Goal: Information Seeking & Learning: Learn about a topic

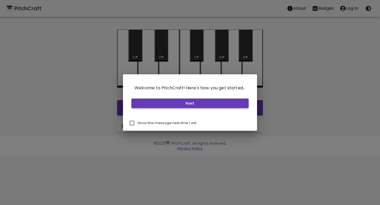
click at [169, 100] on button "Next" at bounding box center [189, 104] width 117 height 10
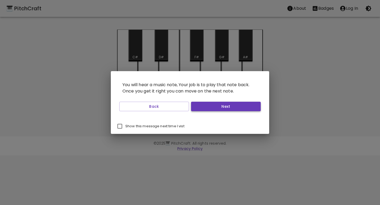
click at [205, 109] on button "Next" at bounding box center [226, 107] width 70 height 10
click at [206, 109] on button "Next" at bounding box center [226, 107] width 70 height 10
click at [206, 109] on button "Start Playing" at bounding box center [226, 107] width 70 height 10
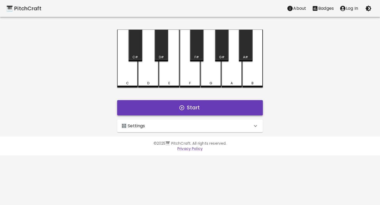
click at [203, 108] on button "Start" at bounding box center [190, 107] width 146 height 15
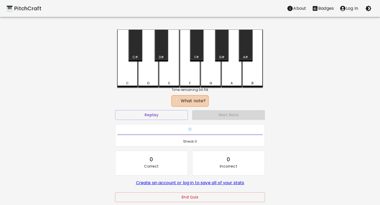
click at [150, 77] on div "D" at bounding box center [148, 59] width 21 height 58
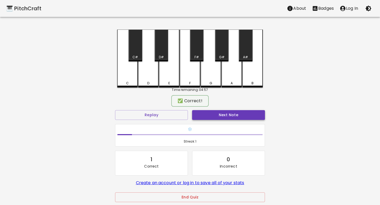
click at [214, 118] on button "Next Note" at bounding box center [228, 115] width 73 height 10
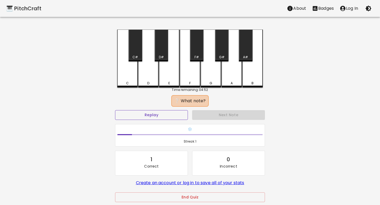
click at [179, 112] on button "Replay" at bounding box center [151, 115] width 73 height 10
click at [218, 54] on div "G#" at bounding box center [221, 46] width 13 height 32
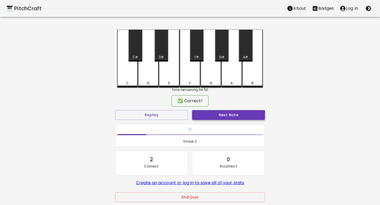
click at [206, 113] on button "Next Note" at bounding box center [228, 115] width 73 height 10
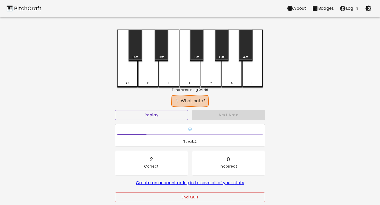
click at [145, 81] on div "D" at bounding box center [148, 59] width 21 height 58
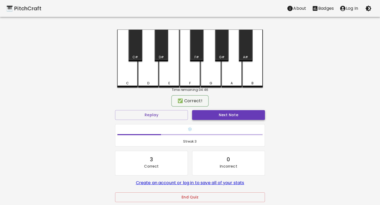
click at [205, 112] on button "Next Note" at bounding box center [228, 115] width 73 height 10
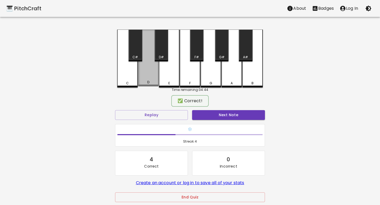
click at [152, 75] on div "D" at bounding box center [148, 58] width 21 height 57
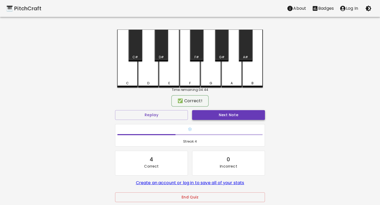
click at [209, 113] on button "Next Note" at bounding box center [228, 115] width 73 height 10
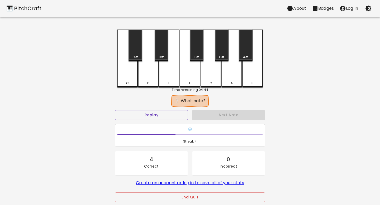
click at [128, 76] on div "C" at bounding box center [127, 59] width 21 height 58
click at [140, 51] on div "C#" at bounding box center [135, 46] width 13 height 32
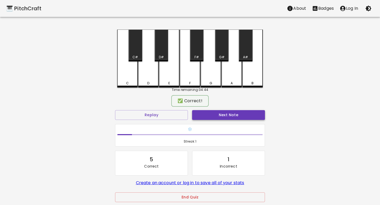
click at [206, 113] on button "Next Note" at bounding box center [228, 115] width 73 height 10
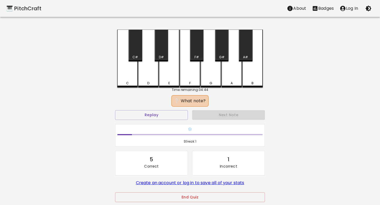
click at [189, 73] on div "F" at bounding box center [190, 59] width 21 height 58
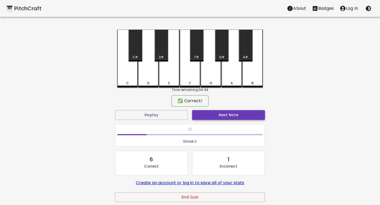
click at [208, 111] on button "Next Note" at bounding box center [228, 115] width 73 height 10
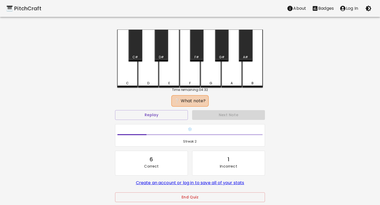
click at [211, 57] on div "G" at bounding box center [211, 59] width 21 height 58
click at [220, 49] on div "G#" at bounding box center [221, 46] width 13 height 32
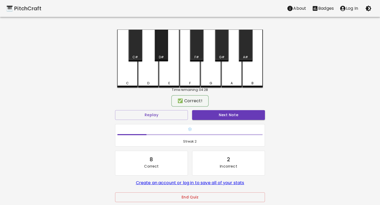
click at [163, 49] on div "D#" at bounding box center [161, 46] width 13 height 32
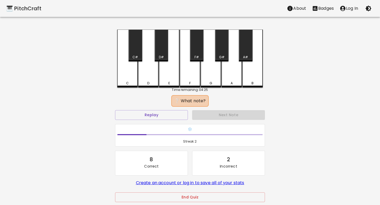
click at [243, 46] on div "A#" at bounding box center [245, 46] width 13 height 32
click at [226, 51] on div "G#" at bounding box center [221, 46] width 13 height 32
click at [172, 61] on div "E" at bounding box center [169, 59] width 21 height 58
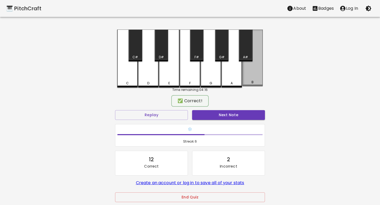
click at [259, 80] on div "B" at bounding box center [252, 58] width 21 height 57
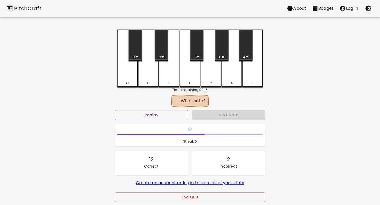
click at [144, 66] on div "D" at bounding box center [148, 59] width 21 height 58
click at [186, 60] on div "F" at bounding box center [190, 59] width 21 height 58
click at [153, 68] on div "D" at bounding box center [148, 59] width 21 height 58
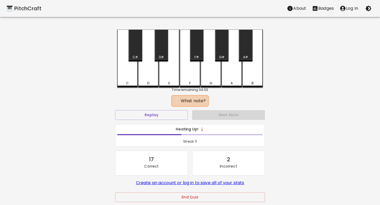
click at [130, 69] on div "C" at bounding box center [127, 59] width 21 height 58
click at [191, 53] on div "F#" at bounding box center [196, 46] width 13 height 32
click at [174, 58] on div "E" at bounding box center [169, 59] width 21 height 58
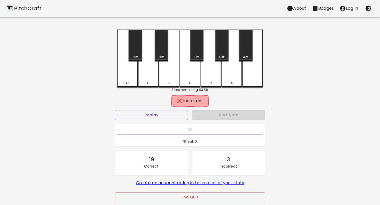
click at [164, 52] on div "D#" at bounding box center [161, 46] width 13 height 32
click at [165, 118] on button "Replay" at bounding box center [151, 115] width 73 height 10
click at [153, 68] on div "D" at bounding box center [148, 59] width 21 height 58
click at [207, 65] on div "G" at bounding box center [211, 59] width 21 height 58
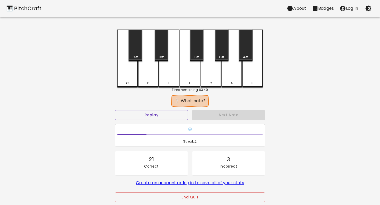
click at [207, 65] on div "G" at bounding box center [211, 59] width 21 height 58
click at [226, 50] on div "G#" at bounding box center [221, 46] width 13 height 32
click at [205, 64] on div "G" at bounding box center [211, 59] width 21 height 58
click at [200, 59] on div "F#" at bounding box center [197, 57] width 12 height 5
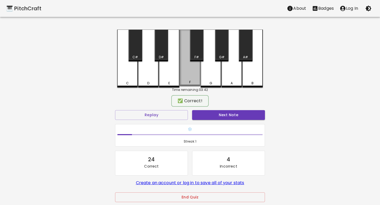
click at [195, 64] on div "F" at bounding box center [190, 58] width 21 height 57
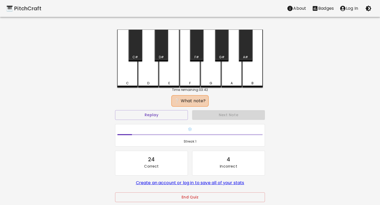
click at [195, 64] on div "F" at bounding box center [190, 59] width 21 height 58
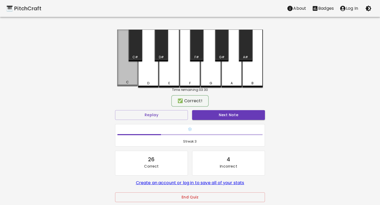
click at [128, 67] on div "C" at bounding box center [127, 58] width 21 height 57
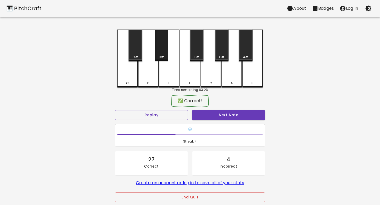
click at [161, 53] on div "D#" at bounding box center [161, 46] width 13 height 32
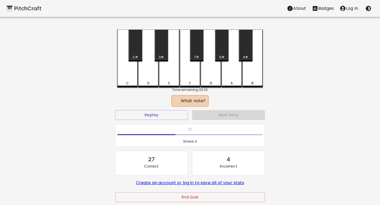
click at [253, 66] on div "B" at bounding box center [252, 59] width 21 height 58
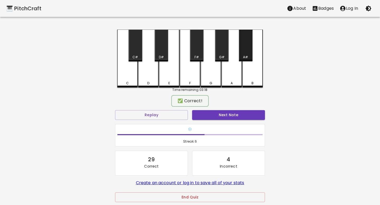
click at [250, 56] on div "A#" at bounding box center [245, 57] width 12 height 5
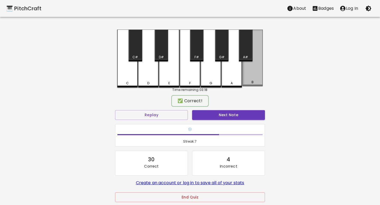
click at [255, 70] on div "B" at bounding box center [252, 58] width 21 height 57
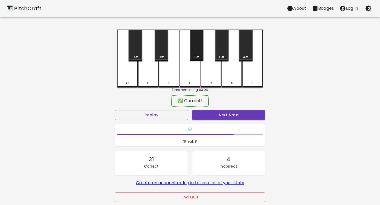
click at [197, 58] on div "F#" at bounding box center [197, 57] width 4 height 5
click at [159, 56] on div "D#" at bounding box center [161, 57] width 5 height 5
click at [140, 56] on div "C#" at bounding box center [135, 57] width 12 height 5
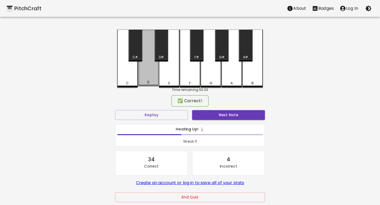
click at [148, 65] on div "D" at bounding box center [148, 58] width 21 height 57
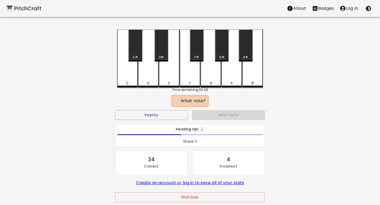
click at [158, 56] on div "D#" at bounding box center [161, 57] width 12 height 5
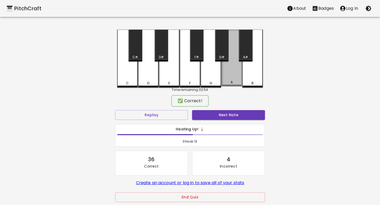
click at [228, 68] on div "A" at bounding box center [231, 58] width 21 height 57
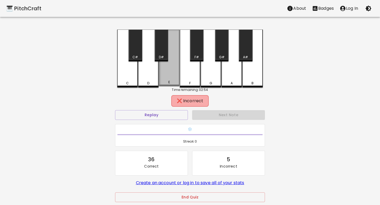
click at [171, 71] on div "E" at bounding box center [169, 58] width 21 height 57
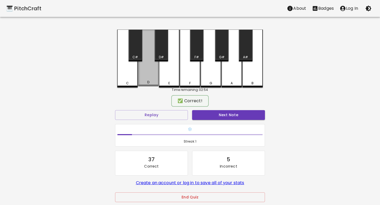
click at [153, 76] on div "D" at bounding box center [148, 58] width 21 height 57
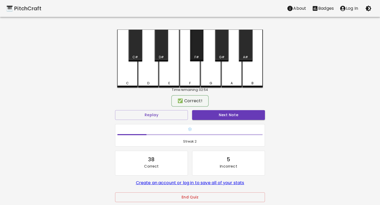
click at [198, 52] on div "F#" at bounding box center [196, 46] width 13 height 32
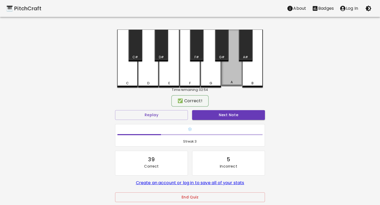
click at [231, 71] on div "A" at bounding box center [231, 58] width 21 height 57
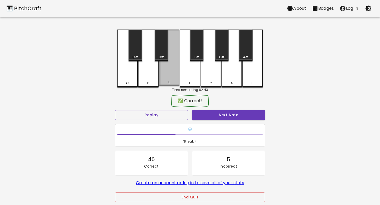
click at [177, 69] on div "E" at bounding box center [169, 58] width 21 height 57
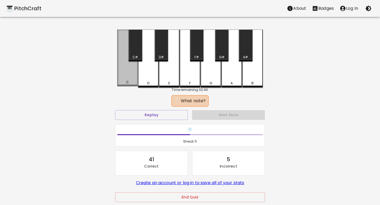
click at [129, 65] on div "C" at bounding box center [127, 58] width 21 height 57
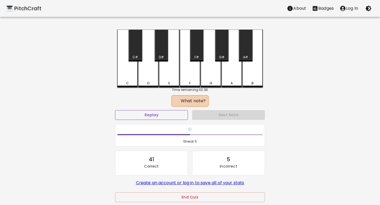
click at [144, 112] on button "Replay" at bounding box center [151, 115] width 73 height 10
click at [173, 114] on button "Replay" at bounding box center [151, 115] width 73 height 10
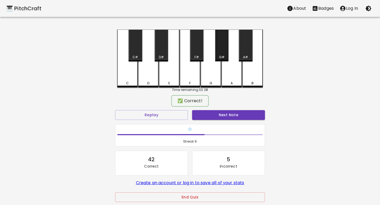
click at [225, 39] on div "G#" at bounding box center [221, 46] width 13 height 32
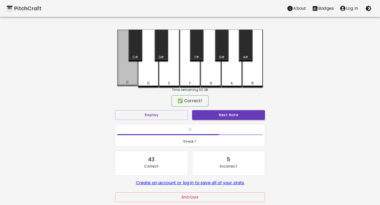
click at [131, 67] on div "C" at bounding box center [127, 58] width 21 height 57
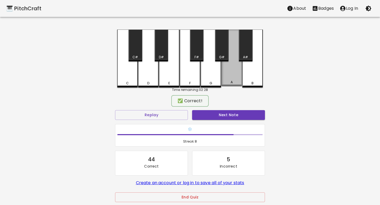
click at [236, 72] on div "A" at bounding box center [231, 58] width 21 height 57
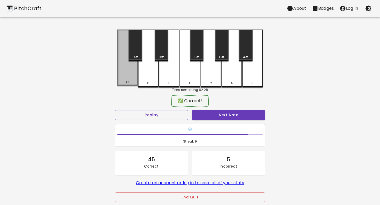
click at [132, 71] on div "C" at bounding box center [127, 58] width 21 height 57
click at [131, 71] on div "C" at bounding box center [127, 58] width 21 height 57
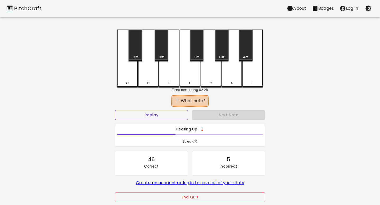
click at [166, 118] on button "Replay" at bounding box center [151, 115] width 73 height 10
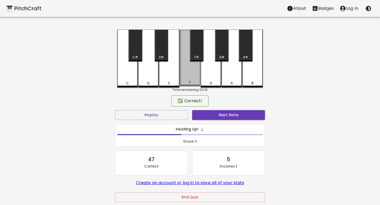
click at [188, 67] on div "F" at bounding box center [190, 58] width 21 height 57
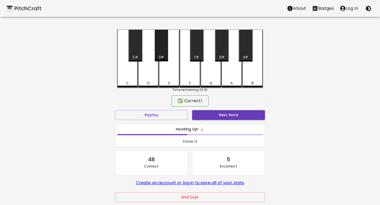
click at [164, 58] on div "D#" at bounding box center [161, 57] width 5 height 5
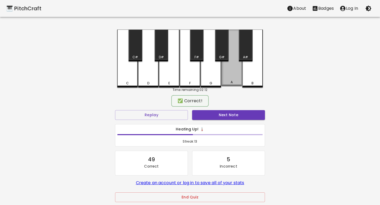
click at [231, 72] on div "A" at bounding box center [231, 58] width 21 height 57
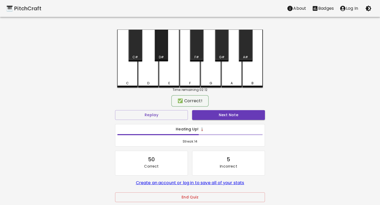
click at [160, 41] on div "D#" at bounding box center [161, 46] width 13 height 32
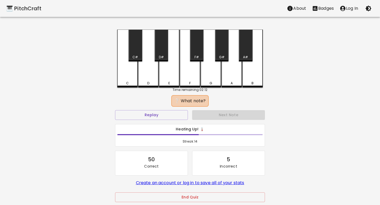
click at [163, 110] on div "Replay" at bounding box center [151, 115] width 77 height 14
click at [163, 115] on button "Replay" at bounding box center [151, 115] width 73 height 10
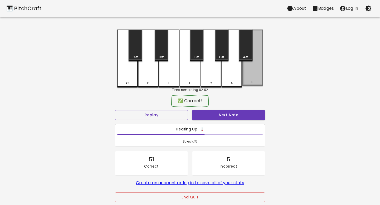
click at [258, 71] on div "B" at bounding box center [252, 58] width 21 height 57
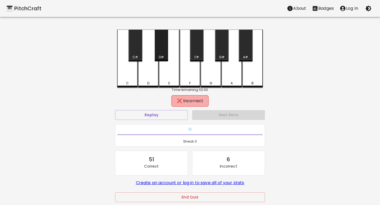
drag, startPoint x: 162, startPoint y: 44, endPoint x: 167, endPoint y: 50, distance: 7.5
click at [165, 49] on div "D#" at bounding box center [161, 46] width 13 height 32
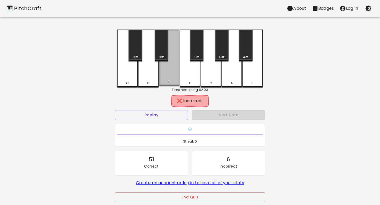
click at [172, 67] on div "E" at bounding box center [169, 58] width 21 height 57
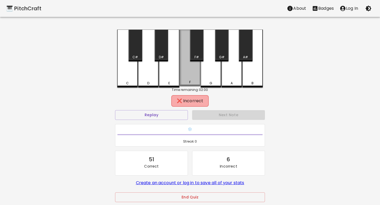
click at [185, 68] on div "F" at bounding box center [190, 58] width 21 height 57
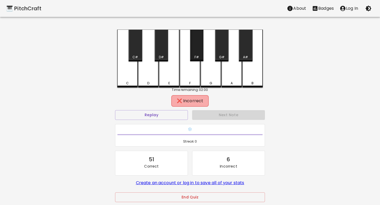
click at [194, 46] on div "F#" at bounding box center [196, 46] width 13 height 32
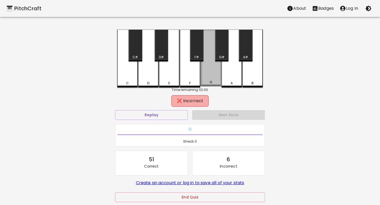
click at [207, 75] on div "G" at bounding box center [211, 58] width 21 height 57
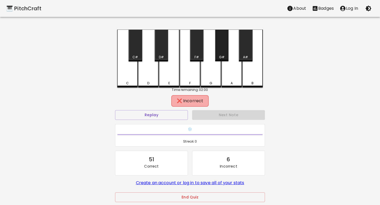
click at [217, 53] on div "G#" at bounding box center [221, 46] width 13 height 32
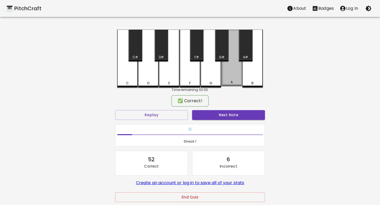
click at [226, 74] on div "A" at bounding box center [231, 58] width 21 height 57
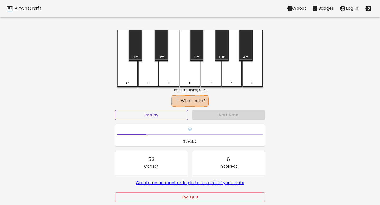
click at [154, 115] on button "Replay" at bounding box center [151, 115] width 73 height 10
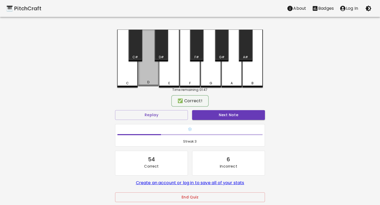
click at [152, 79] on div "D" at bounding box center [148, 58] width 21 height 57
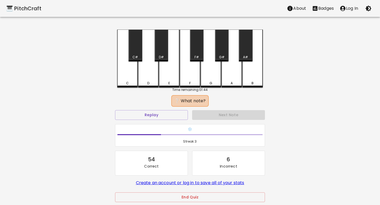
click at [205, 71] on div "G" at bounding box center [211, 59] width 21 height 58
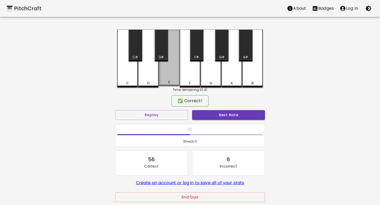
click at [169, 80] on div "E" at bounding box center [169, 58] width 21 height 57
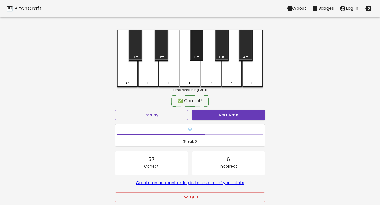
click at [195, 55] on div "F#" at bounding box center [196, 46] width 13 height 32
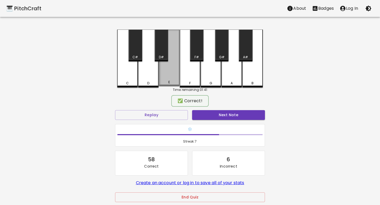
click at [175, 63] on div "E" at bounding box center [169, 58] width 21 height 57
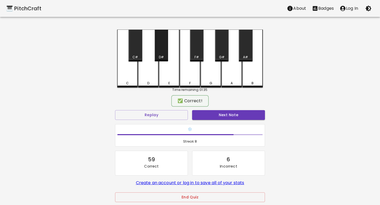
click at [162, 56] on div "D#" at bounding box center [161, 57] width 5 height 5
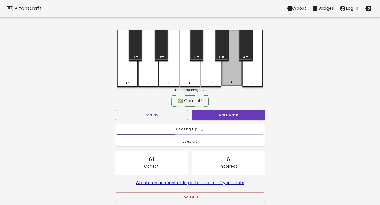
click at [231, 65] on div "A" at bounding box center [231, 58] width 21 height 57
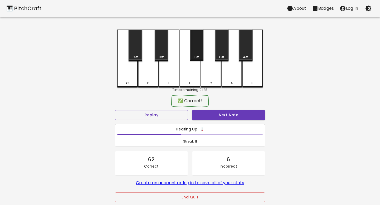
click at [196, 53] on div "F#" at bounding box center [196, 46] width 13 height 32
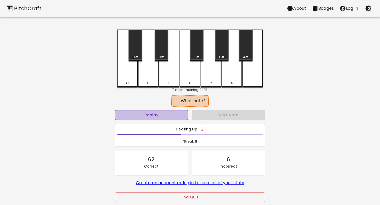
click at [174, 114] on button "Replay" at bounding box center [151, 115] width 73 height 10
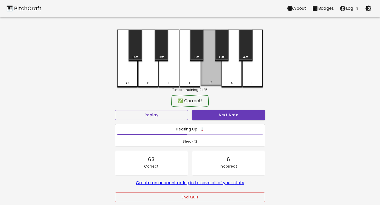
click at [216, 66] on div "G" at bounding box center [211, 58] width 21 height 57
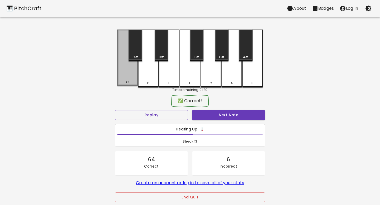
click at [127, 76] on div "C" at bounding box center [127, 58] width 21 height 57
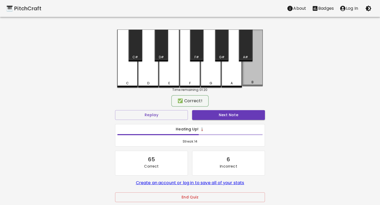
click at [254, 74] on div "B" at bounding box center [252, 58] width 21 height 57
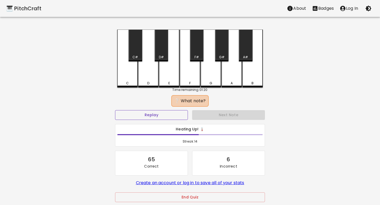
click at [172, 114] on button "Replay" at bounding box center [151, 115] width 73 height 10
click at [156, 117] on button "Replay" at bounding box center [151, 115] width 73 height 10
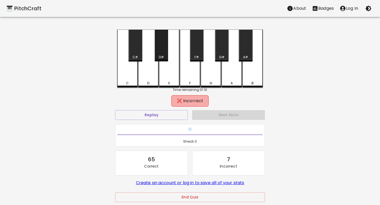
click at [165, 43] on div "D#" at bounding box center [161, 46] width 13 height 32
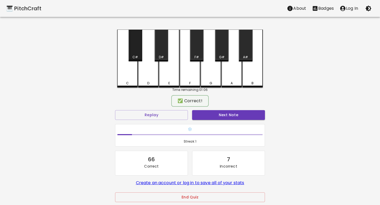
click at [138, 51] on div "C#" at bounding box center [135, 46] width 13 height 32
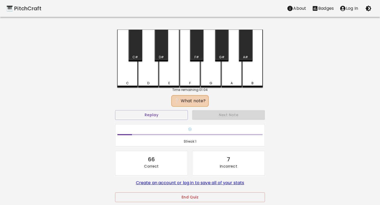
click at [147, 121] on div "Replay" at bounding box center [151, 115] width 77 height 14
click at [155, 118] on button "Replay" at bounding box center [151, 115] width 73 height 10
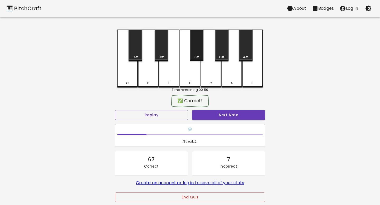
click at [195, 43] on div "F#" at bounding box center [196, 46] width 13 height 32
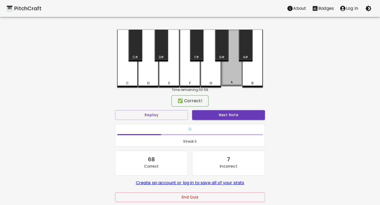
click at [238, 66] on div "A" at bounding box center [231, 58] width 21 height 57
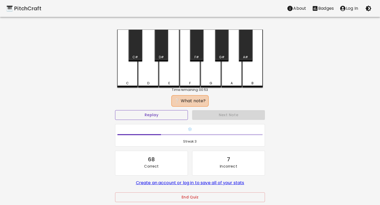
click at [172, 117] on button "Replay" at bounding box center [151, 115] width 73 height 10
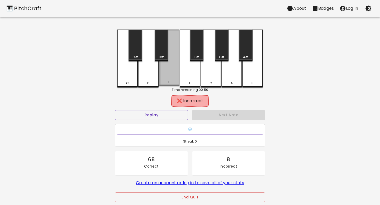
click at [175, 77] on div "E" at bounding box center [169, 58] width 21 height 57
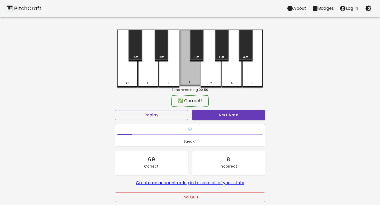
click at [182, 77] on div "F" at bounding box center [190, 58] width 21 height 57
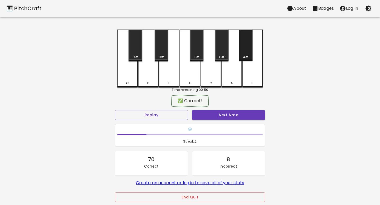
click at [247, 52] on div "A#" at bounding box center [245, 46] width 13 height 32
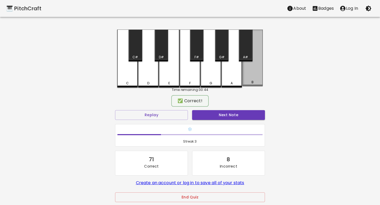
click at [257, 65] on div "B" at bounding box center [252, 58] width 21 height 57
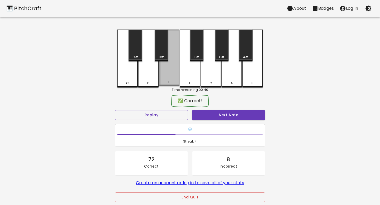
click at [174, 67] on div "E" at bounding box center [169, 58] width 21 height 57
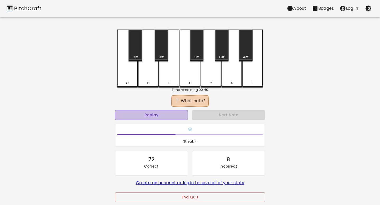
click at [174, 118] on button "Replay" at bounding box center [151, 115] width 73 height 10
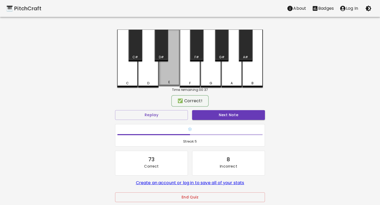
click at [174, 78] on div "E" at bounding box center [169, 58] width 21 height 57
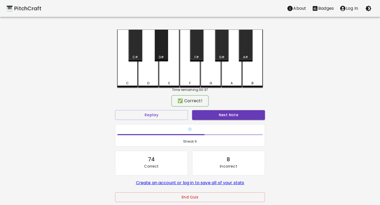
click at [162, 52] on div "D#" at bounding box center [161, 46] width 13 height 32
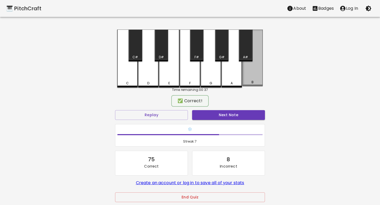
click at [246, 68] on div "B" at bounding box center [252, 58] width 21 height 57
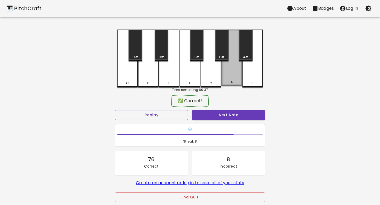
click at [233, 67] on div "A" at bounding box center [231, 58] width 21 height 57
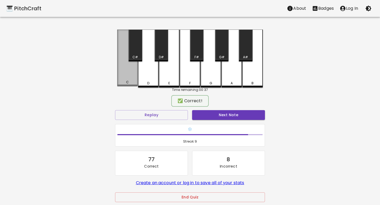
click at [125, 72] on div "C" at bounding box center [127, 58] width 21 height 57
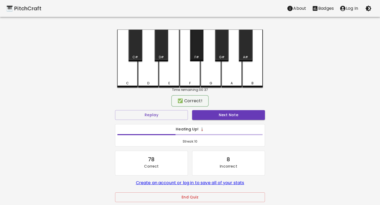
click at [193, 54] on div "F#" at bounding box center [196, 46] width 13 height 32
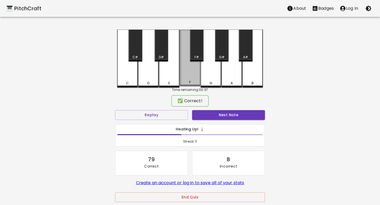
click at [191, 64] on div "F" at bounding box center [190, 58] width 21 height 57
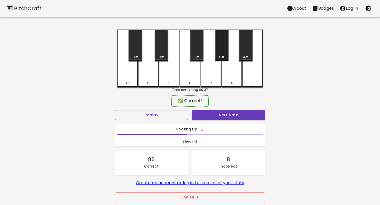
click at [221, 51] on div "G#" at bounding box center [221, 46] width 13 height 32
click at [163, 45] on div "D#" at bounding box center [161, 46] width 13 height 32
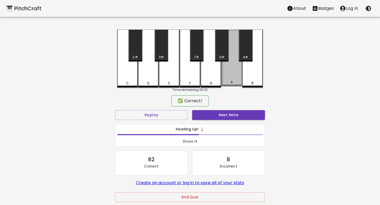
click at [232, 66] on div "A" at bounding box center [231, 58] width 21 height 57
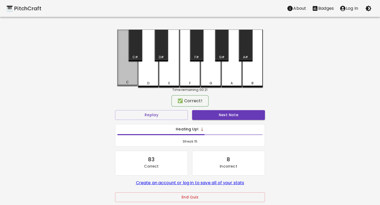
click at [129, 69] on div "C" at bounding box center [127, 58] width 21 height 57
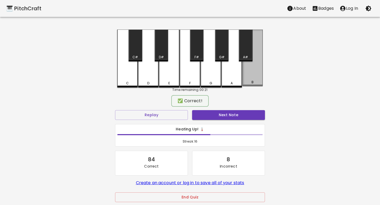
click at [254, 69] on div "B" at bounding box center [252, 58] width 21 height 57
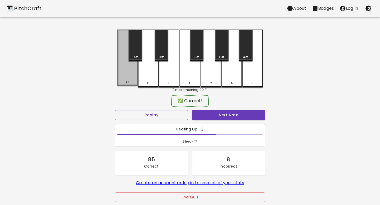
click at [134, 67] on div "C" at bounding box center [127, 58] width 21 height 57
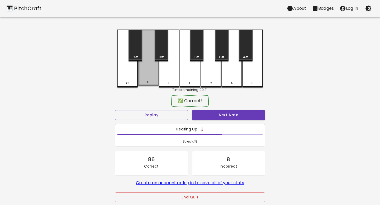
click at [149, 65] on div "D" at bounding box center [148, 58] width 21 height 57
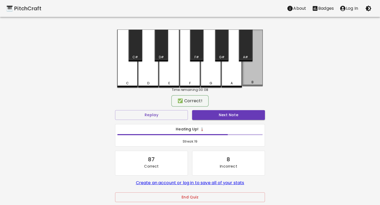
click at [253, 70] on div "B" at bounding box center [252, 58] width 21 height 57
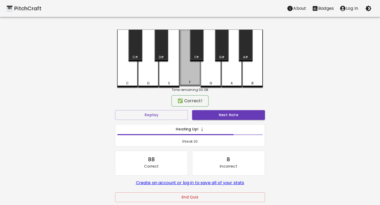
click at [184, 64] on div "F" at bounding box center [190, 58] width 21 height 57
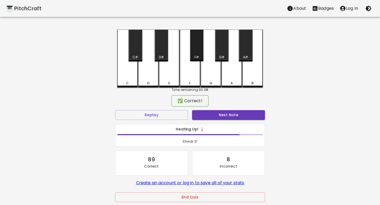
click at [199, 49] on div "F#" at bounding box center [196, 46] width 13 height 32
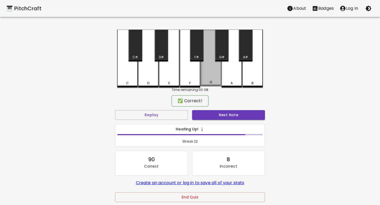
click at [211, 63] on div "G" at bounding box center [211, 58] width 21 height 57
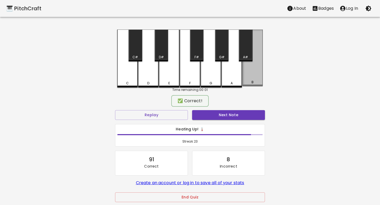
click at [250, 71] on div "B" at bounding box center [252, 58] width 21 height 57
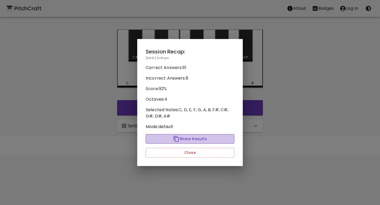
click at [183, 141] on button "Share Results" at bounding box center [190, 139] width 89 height 10
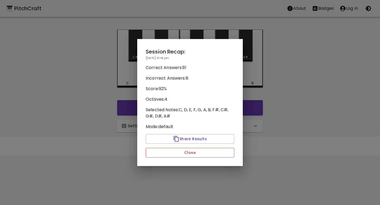
click at [174, 149] on button "Close" at bounding box center [190, 153] width 89 height 10
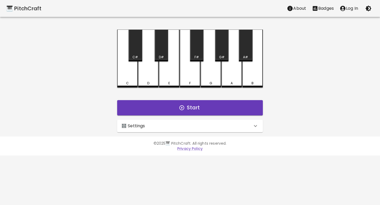
click at [292, 5] on button "About" at bounding box center [296, 8] width 25 height 11
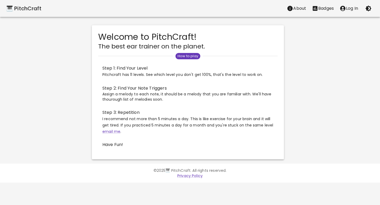
click at [318, 11] on p "Badges" at bounding box center [326, 8] width 16 height 6
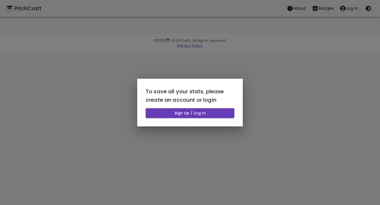
click at [293, 49] on div at bounding box center [190, 102] width 380 height 205
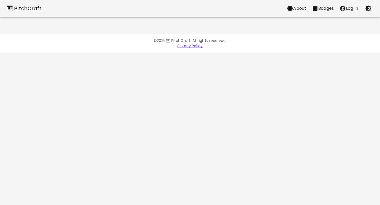
click at [343, 7] on icon "account of current user" at bounding box center [342, 8] width 5 height 5
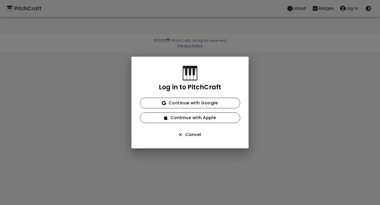
click at [310, 34] on div "Log in to PitchCraft Continue with Google Continue with Apple Cancel" at bounding box center [190, 102] width 380 height 205
